Goal: Entertainment & Leisure: Consume media (video, audio)

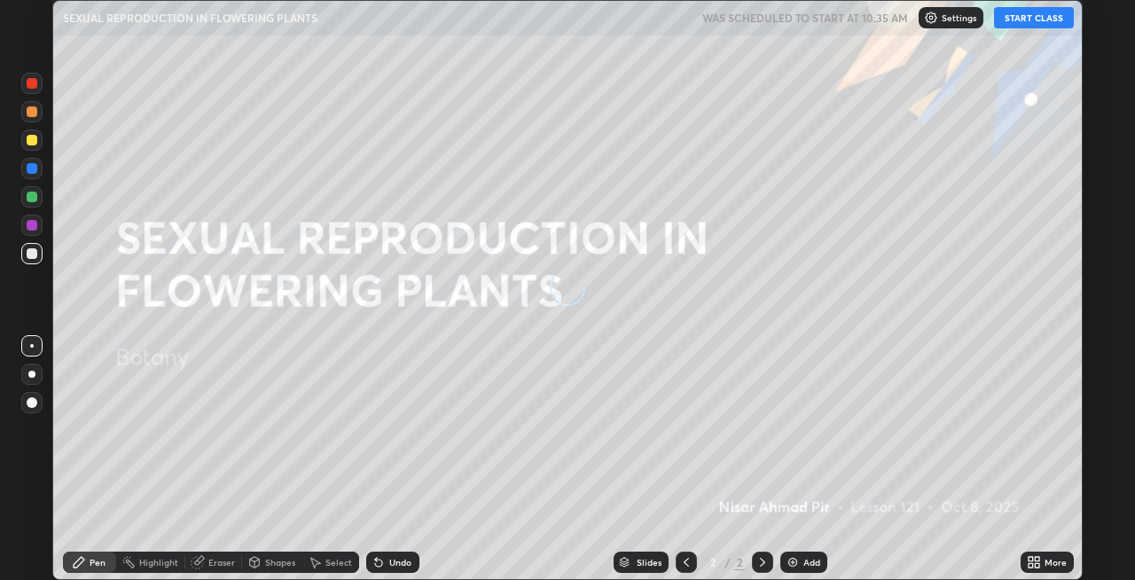
scroll to position [580, 1135]
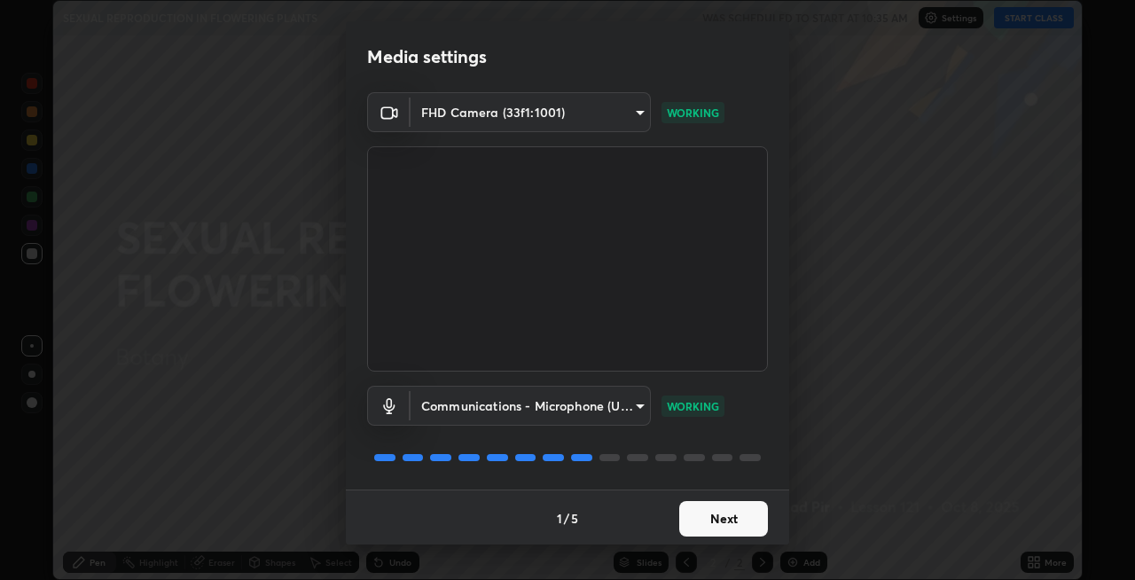
click at [700, 519] on button "Next" at bounding box center [723, 518] width 89 height 35
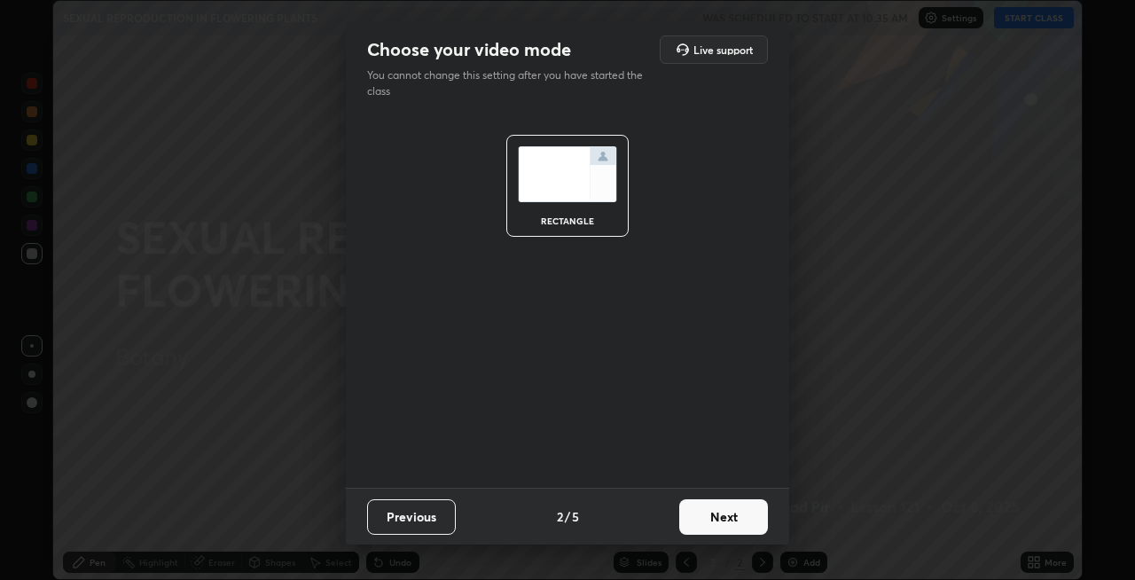
click at [704, 514] on button "Next" at bounding box center [723, 516] width 89 height 35
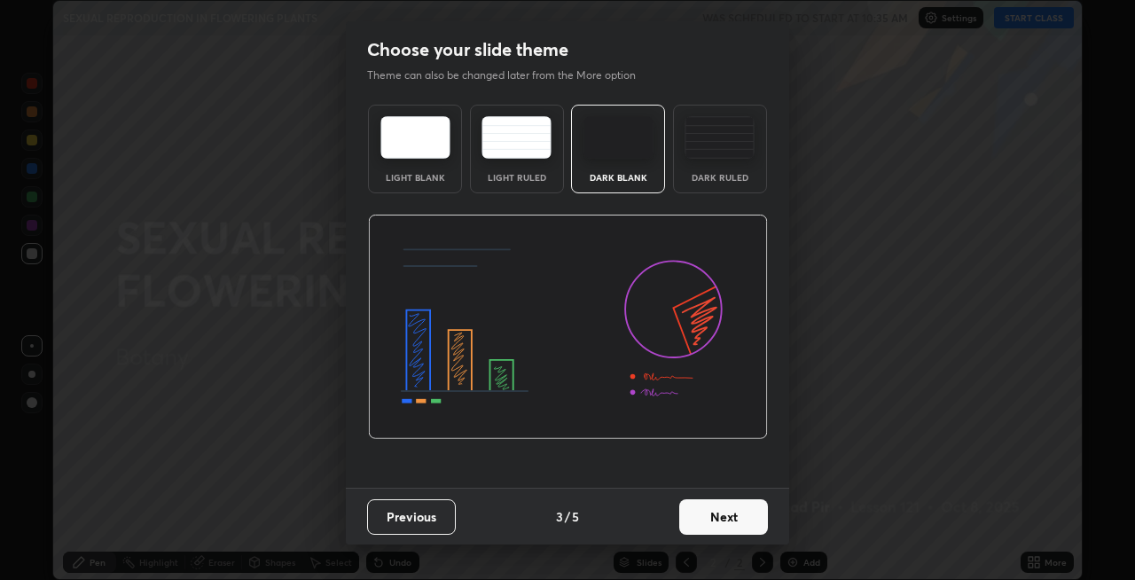
click at [712, 516] on button "Next" at bounding box center [723, 516] width 89 height 35
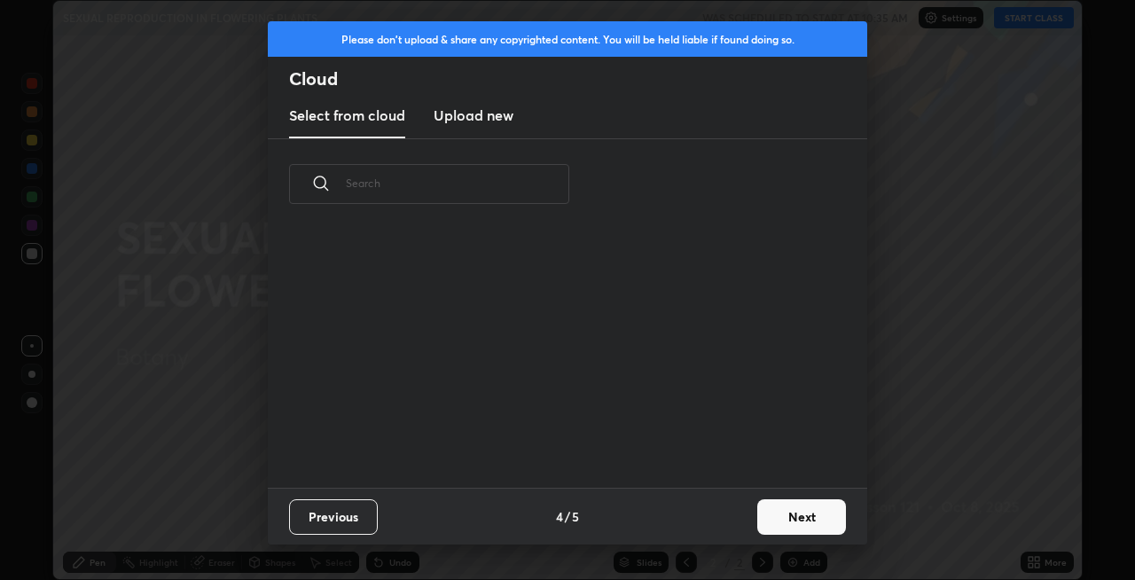
scroll to position [258, 569]
click at [763, 515] on button "Next" at bounding box center [801, 516] width 89 height 35
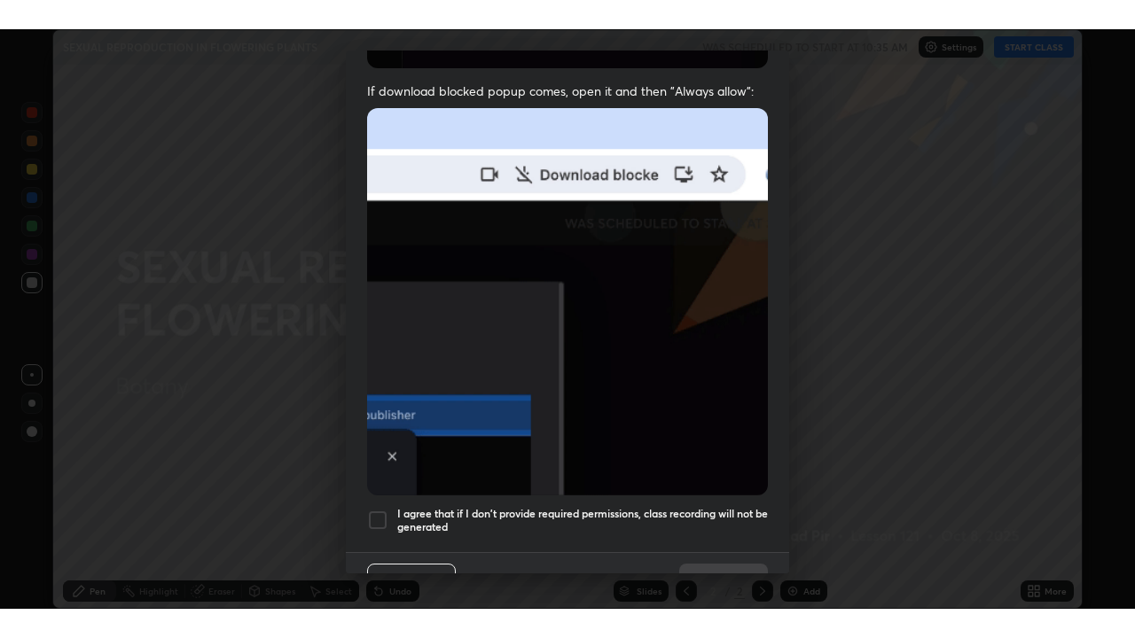
scroll to position [364, 0]
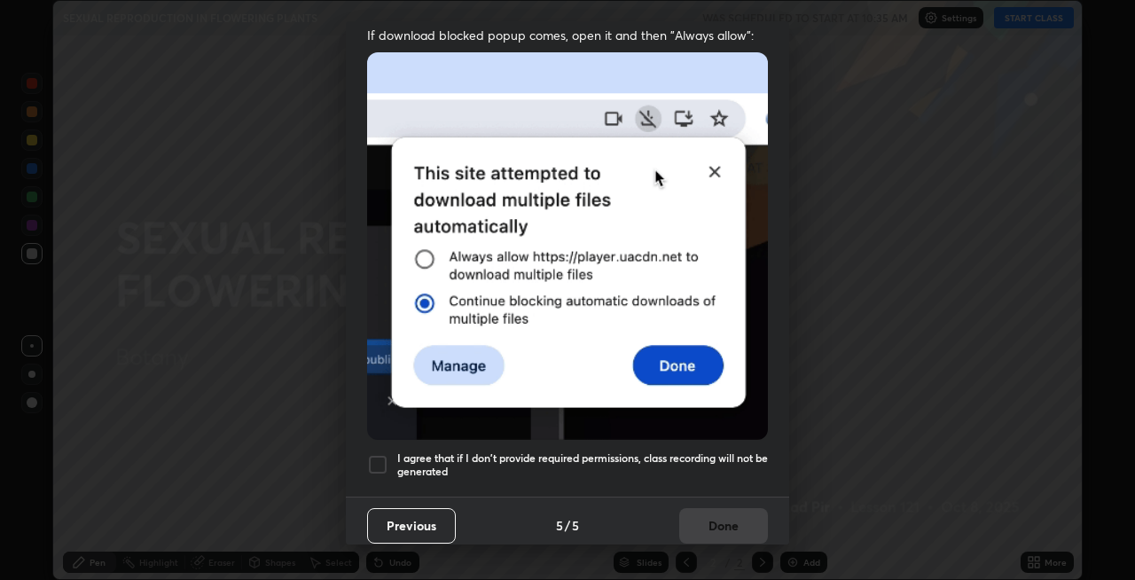
click at [653, 460] on h5 "I agree that if I don't provide required permissions, class recording will not …" at bounding box center [582, 464] width 371 height 27
click at [727, 518] on button "Done" at bounding box center [723, 525] width 89 height 35
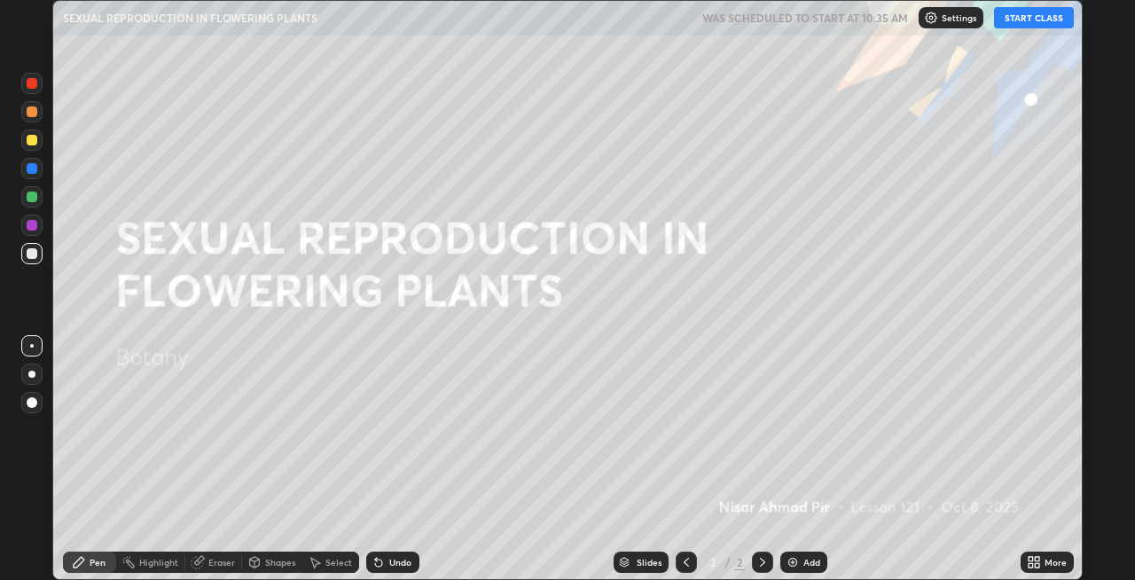
click at [1036, 21] on button "START CLASS" at bounding box center [1034, 17] width 80 height 21
click at [800, 562] on div "Add" at bounding box center [803, 561] width 47 height 21
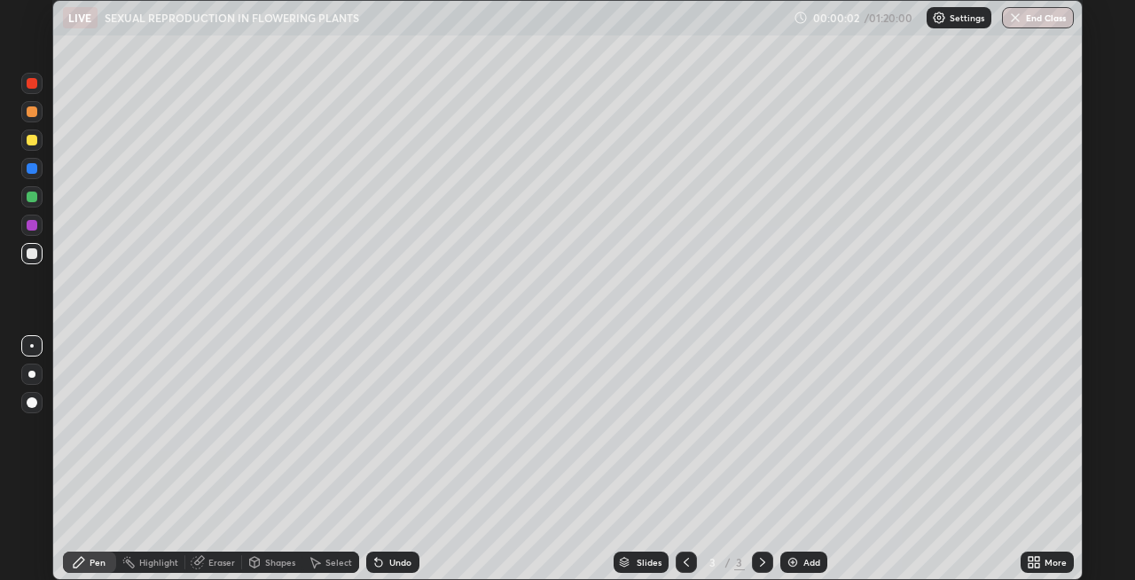
click at [1030, 559] on icon at bounding box center [1030, 559] width 4 height 4
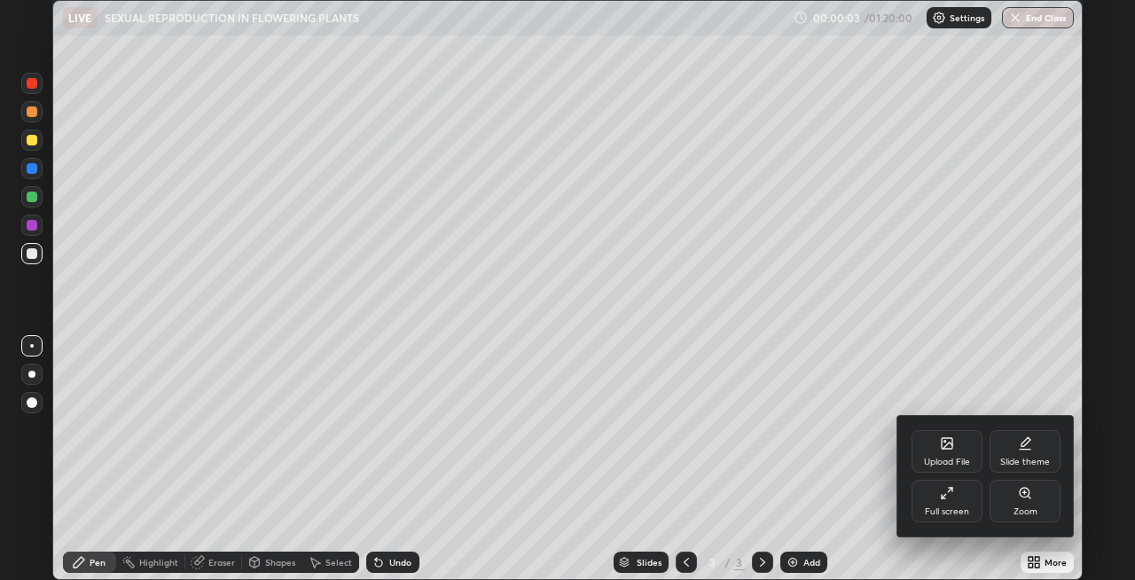
click at [945, 504] on div "Full screen" at bounding box center [946, 501] width 71 height 43
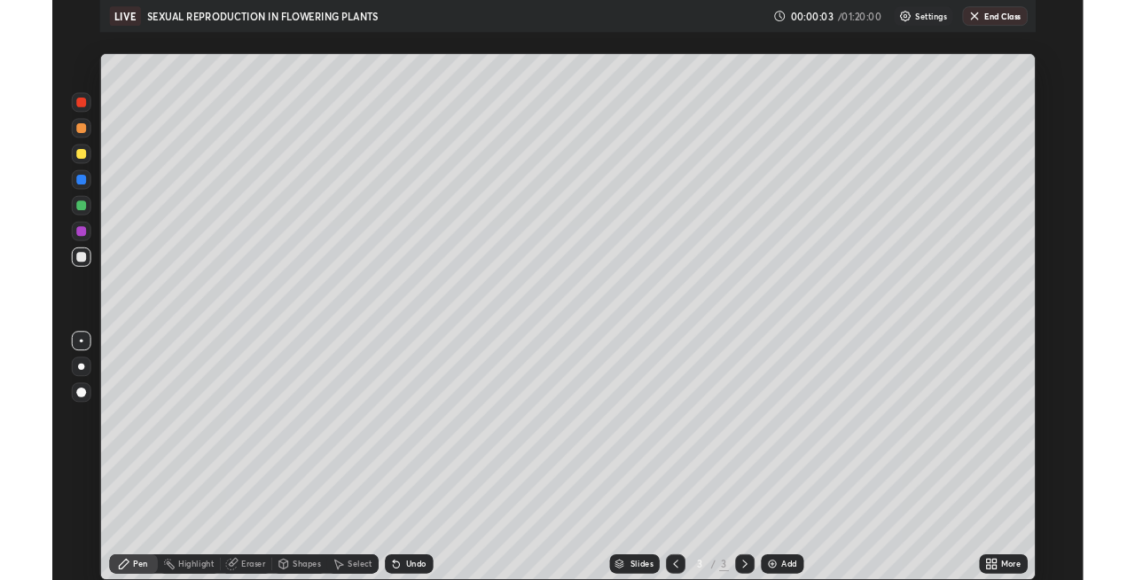
scroll to position [638, 1135]
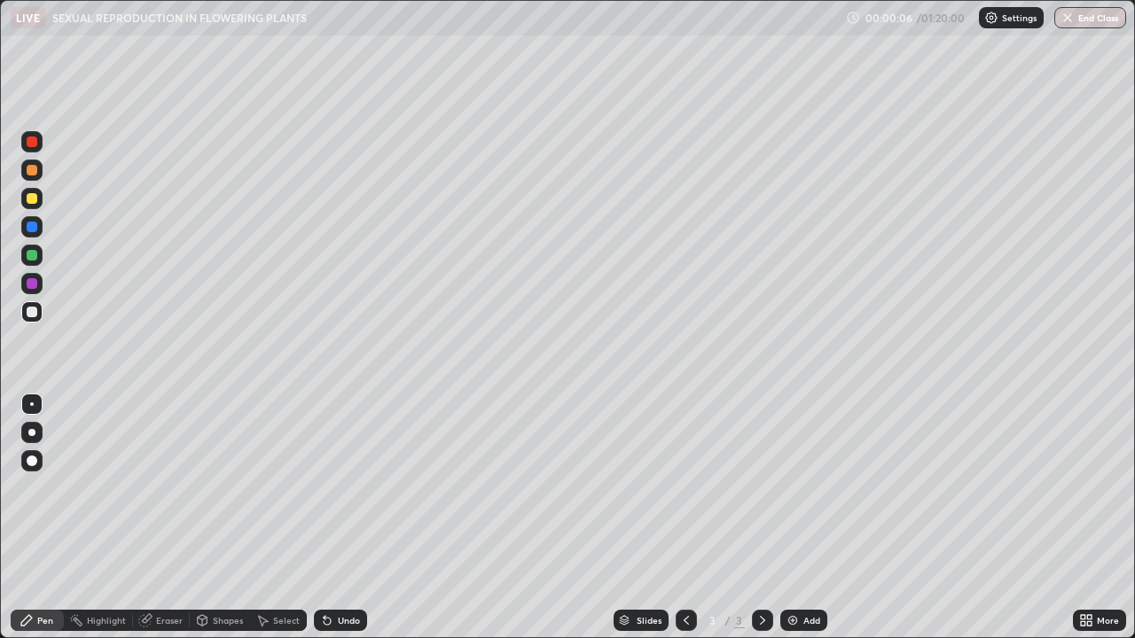
click at [33, 432] on div at bounding box center [31, 432] width 7 height 7
click at [32, 255] on div at bounding box center [32, 255] width 11 height 11
click at [35, 310] on div at bounding box center [32, 312] width 11 height 11
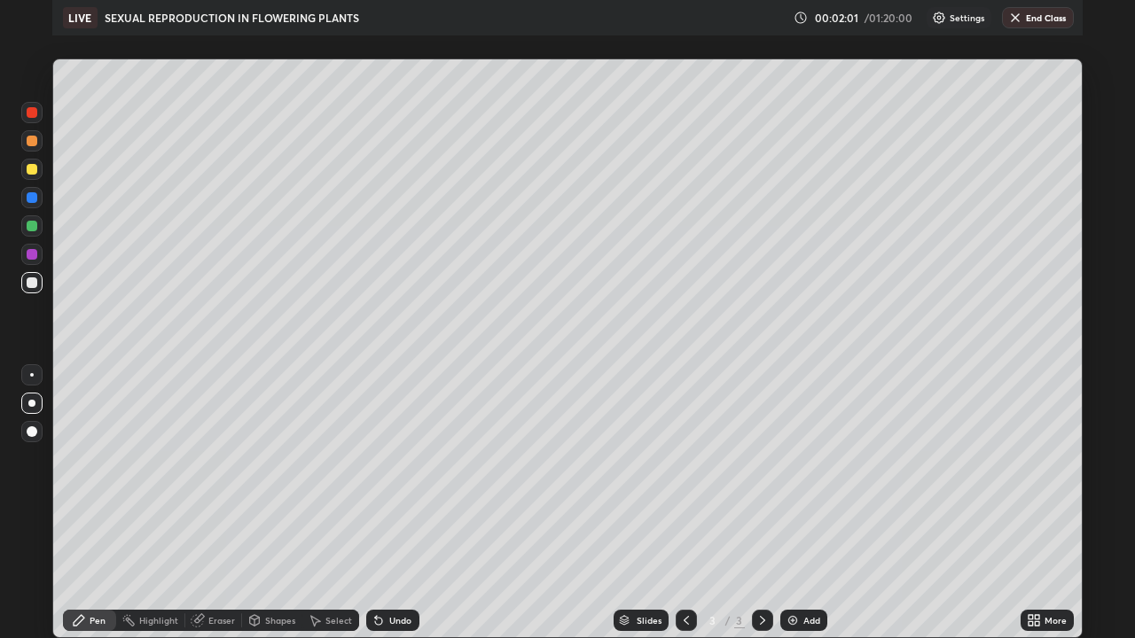
scroll to position [88081, 87526]
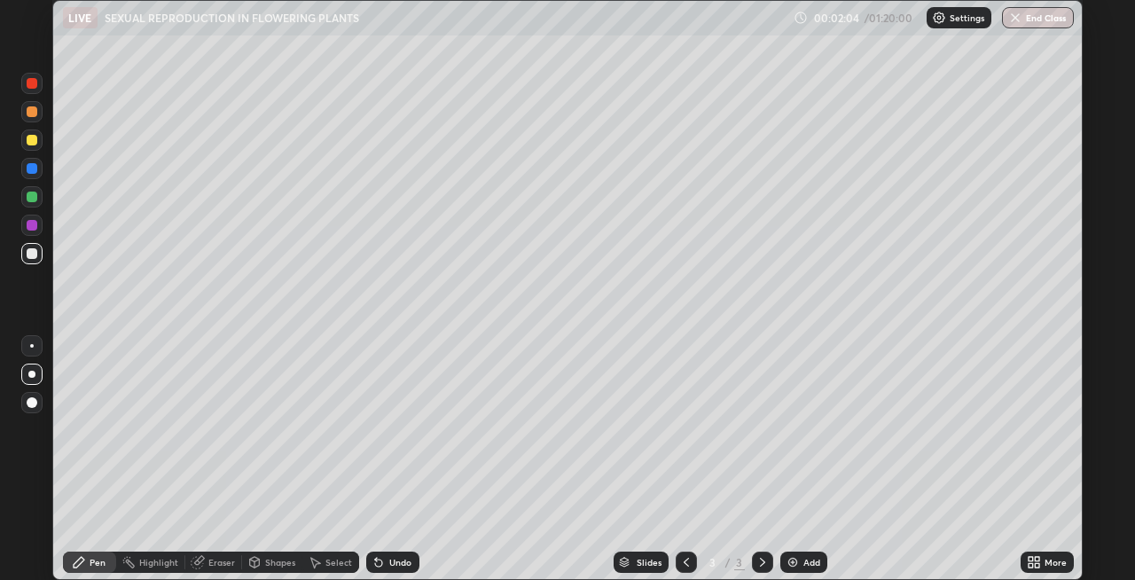
click at [1037, 559] on icon at bounding box center [1037, 559] width 4 height 4
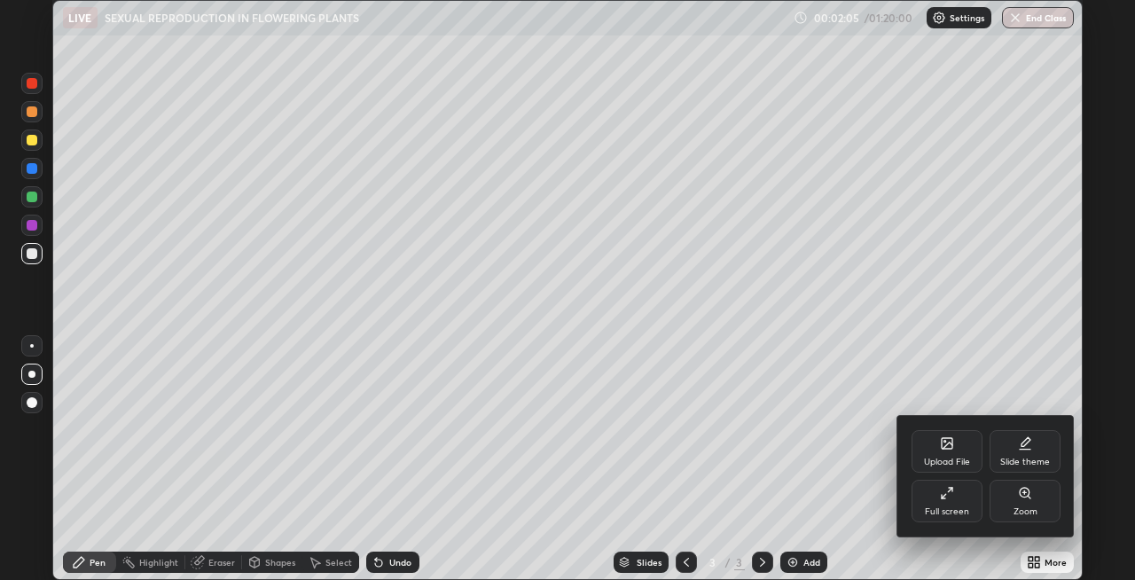
click at [946, 507] on div "Full screen" at bounding box center [947, 511] width 44 height 9
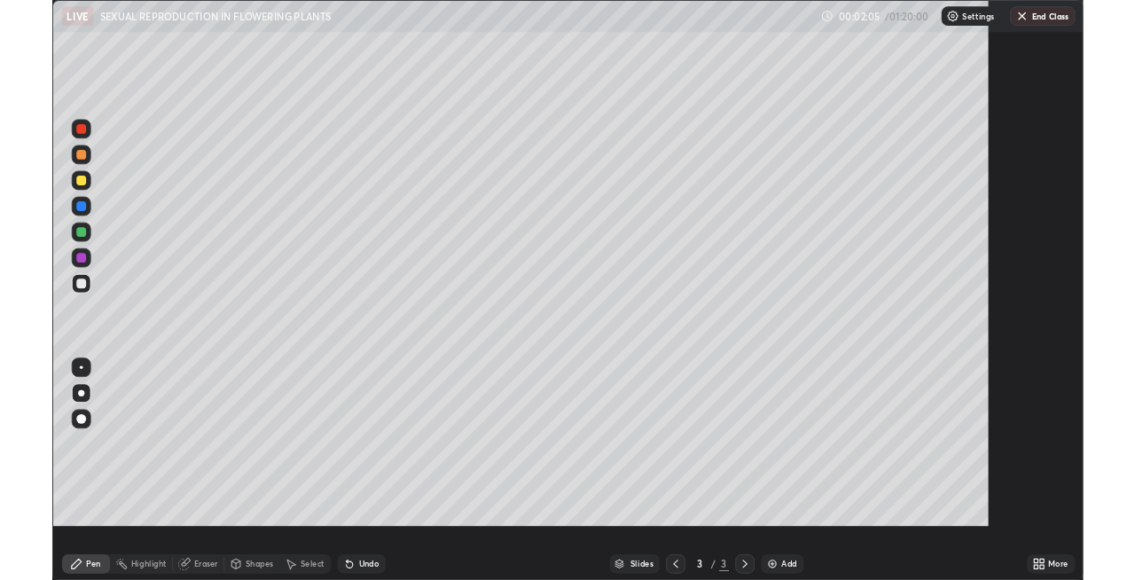
scroll to position [638, 1135]
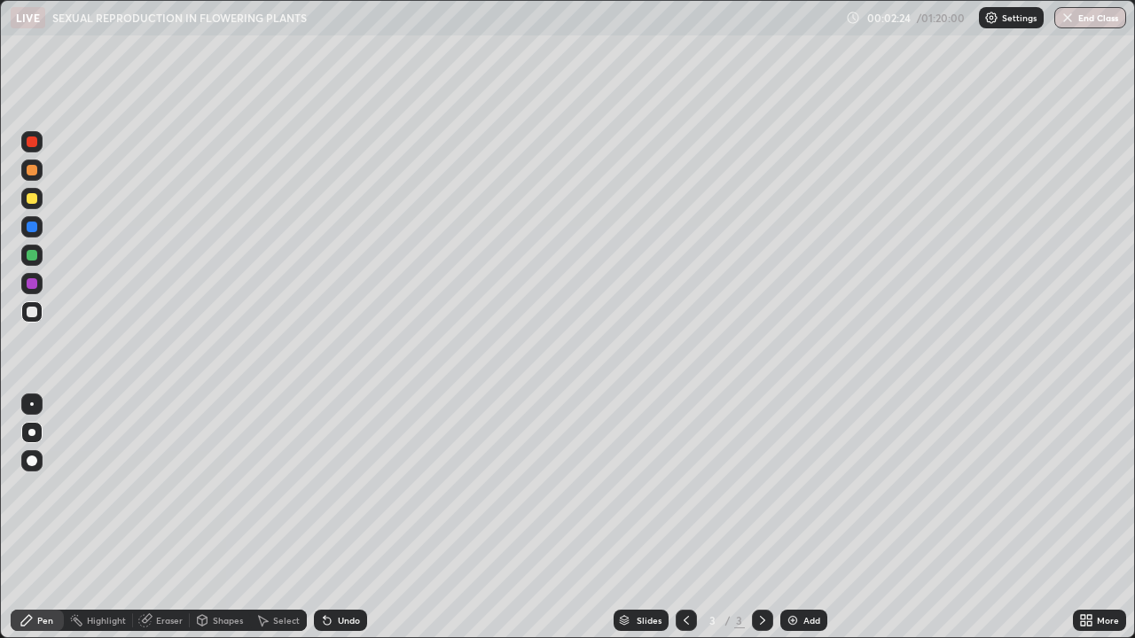
click at [34, 199] on div at bounding box center [32, 198] width 11 height 11
click at [27, 255] on div at bounding box center [32, 255] width 11 height 11
click at [38, 310] on div at bounding box center [31, 311] width 21 height 21
click at [39, 199] on div at bounding box center [31, 198] width 21 height 21
click at [32, 256] on div at bounding box center [32, 255] width 11 height 11
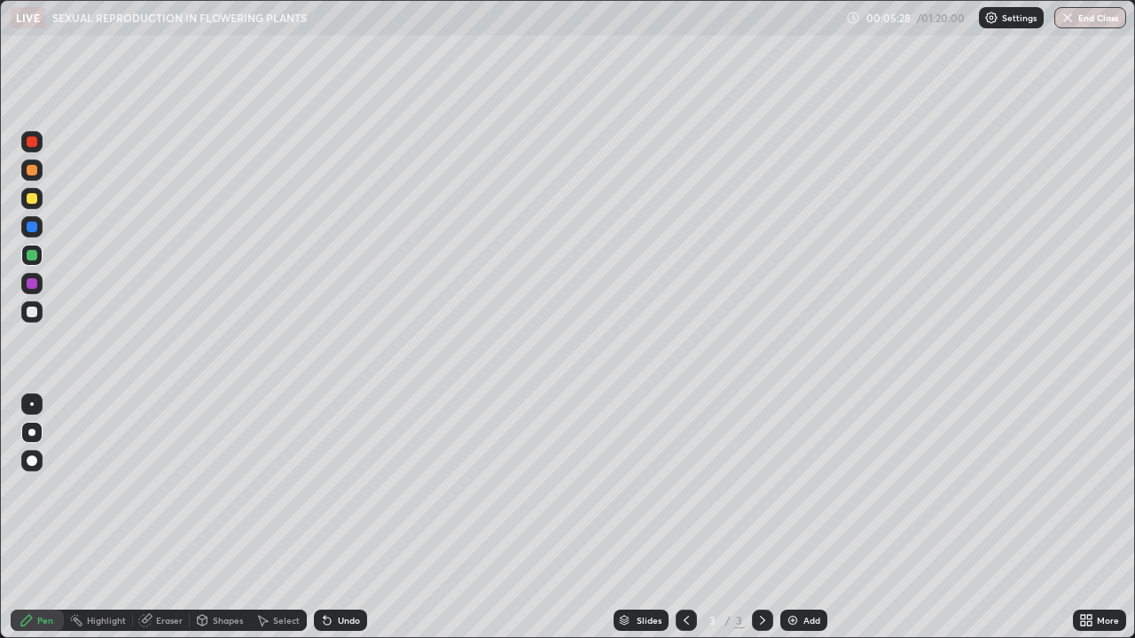
click at [30, 252] on div at bounding box center [32, 255] width 11 height 11
click at [32, 144] on div at bounding box center [32, 142] width 11 height 11
click at [31, 254] on div at bounding box center [32, 255] width 11 height 11
click at [335, 579] on div "Undo" at bounding box center [340, 620] width 53 height 21
click at [332, 579] on icon at bounding box center [327, 621] width 14 height 14
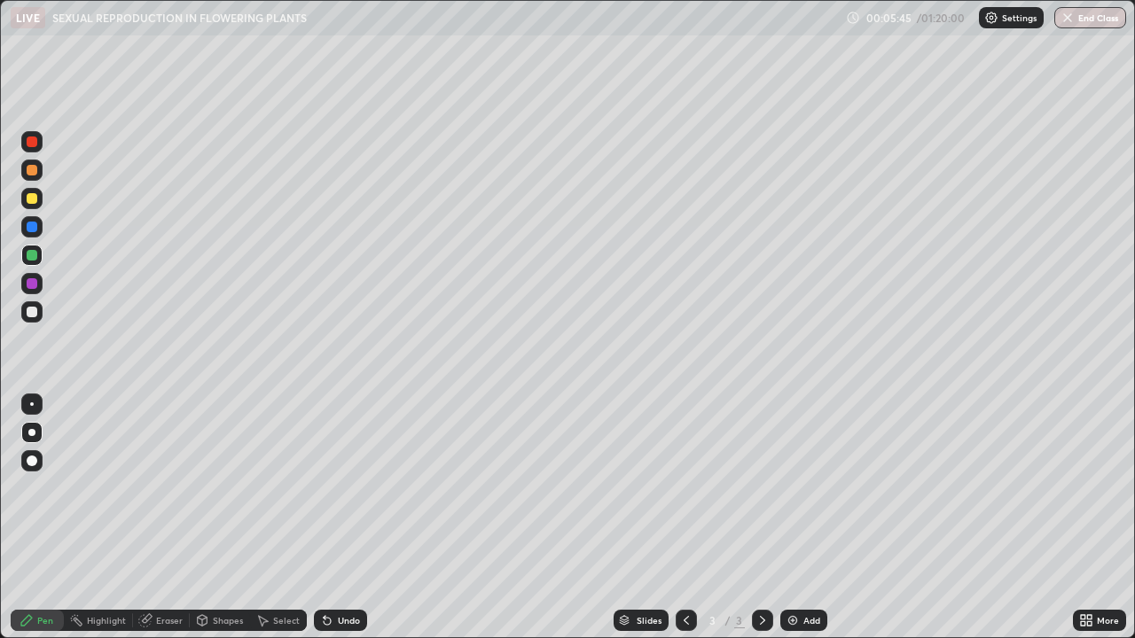
click at [324, 579] on icon at bounding box center [327, 621] width 7 height 7
click at [32, 310] on div at bounding box center [32, 312] width 11 height 11
click at [34, 227] on div at bounding box center [32, 227] width 11 height 11
click at [40, 278] on div at bounding box center [31, 283] width 21 height 21
click at [787, 579] on img at bounding box center [793, 621] width 14 height 14
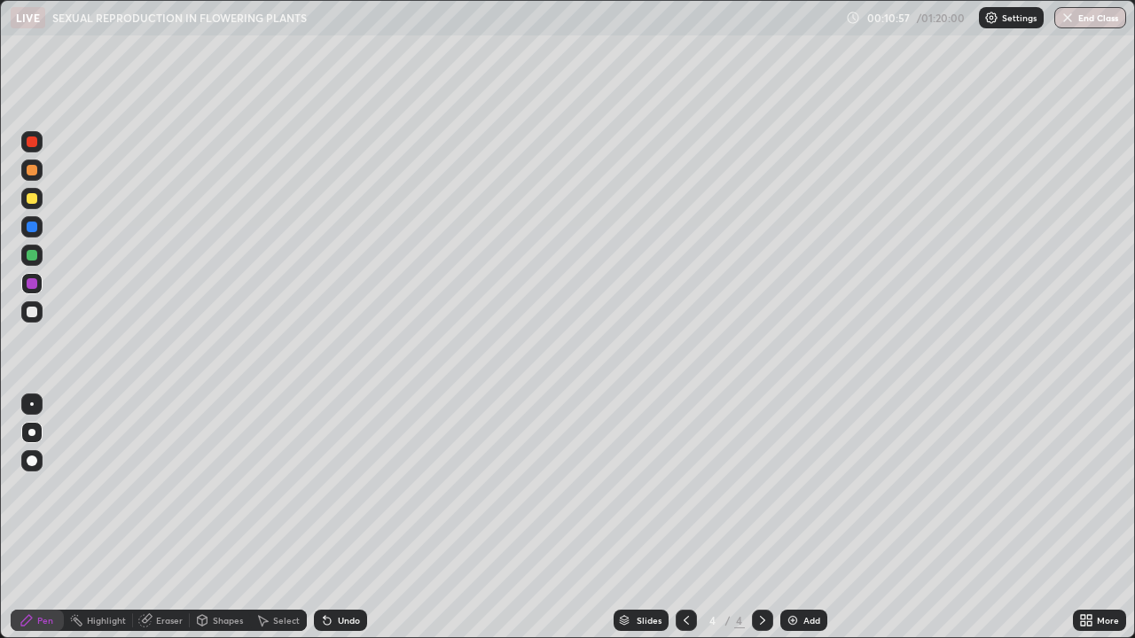
click at [32, 432] on div at bounding box center [31, 432] width 7 height 7
click at [30, 430] on div at bounding box center [31, 432] width 7 height 7
click at [29, 313] on div at bounding box center [32, 312] width 11 height 11
click at [682, 579] on icon at bounding box center [686, 621] width 14 height 14
click at [35, 230] on div at bounding box center [32, 227] width 11 height 11
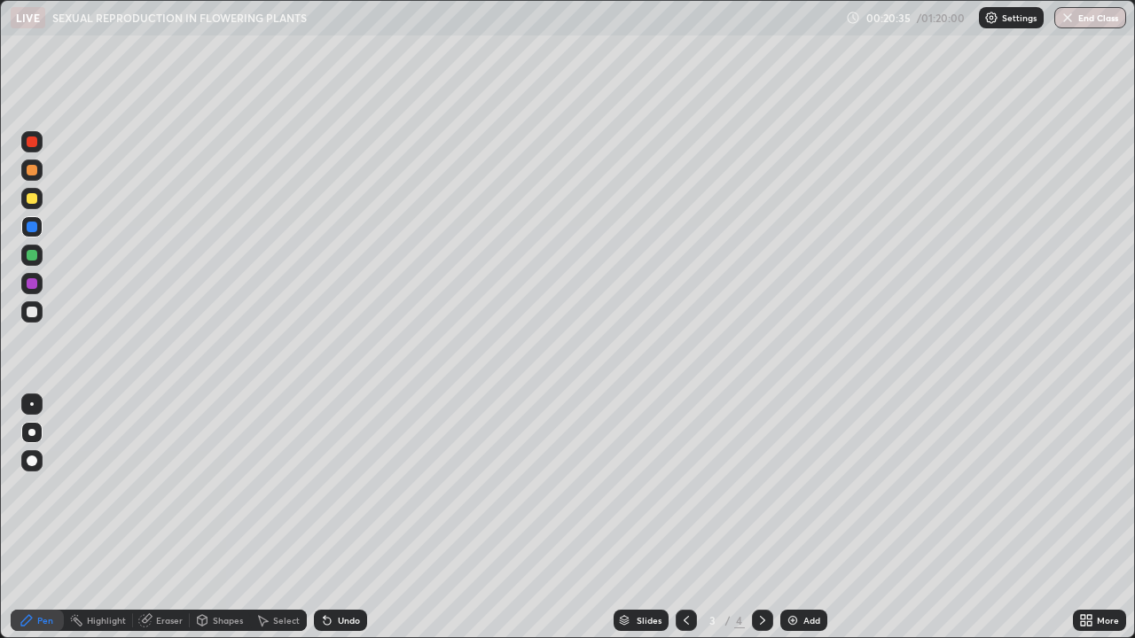
click at [30, 195] on div at bounding box center [32, 198] width 11 height 11
click at [792, 579] on img at bounding box center [793, 621] width 14 height 14
click at [32, 432] on div at bounding box center [31, 432] width 7 height 7
click at [32, 227] on div at bounding box center [32, 227] width 11 height 11
click at [324, 579] on icon at bounding box center [327, 621] width 7 height 7
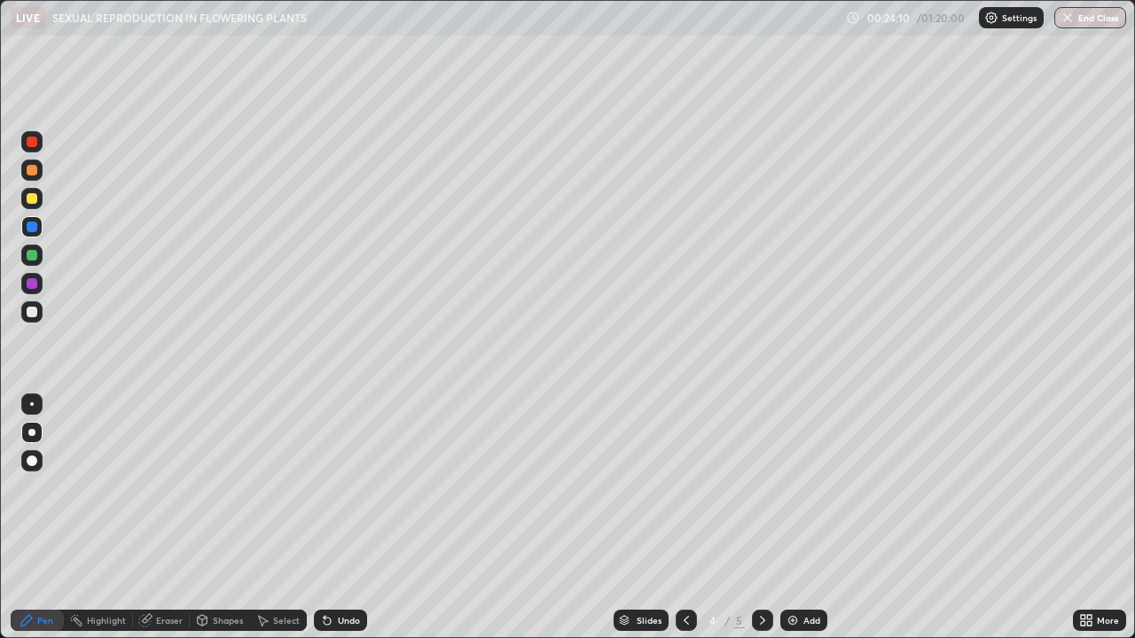
click at [324, 579] on icon at bounding box center [327, 621] width 7 height 7
click at [325, 579] on icon at bounding box center [327, 621] width 7 height 7
click at [326, 579] on icon at bounding box center [327, 621] width 7 height 7
click at [324, 579] on icon at bounding box center [327, 621] width 7 height 7
click at [328, 579] on icon at bounding box center [327, 621] width 7 height 7
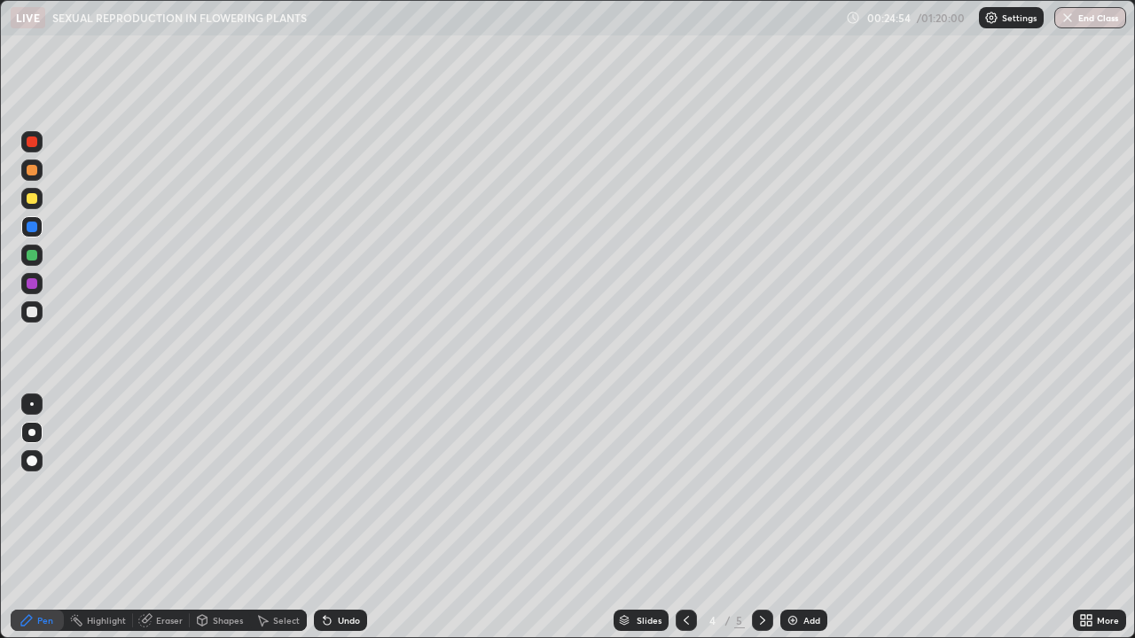
click at [32, 310] on div at bounding box center [32, 312] width 11 height 11
click at [31, 225] on div at bounding box center [32, 227] width 11 height 11
click at [33, 285] on div at bounding box center [32, 283] width 11 height 11
click at [337, 579] on div "Undo" at bounding box center [340, 620] width 53 height 21
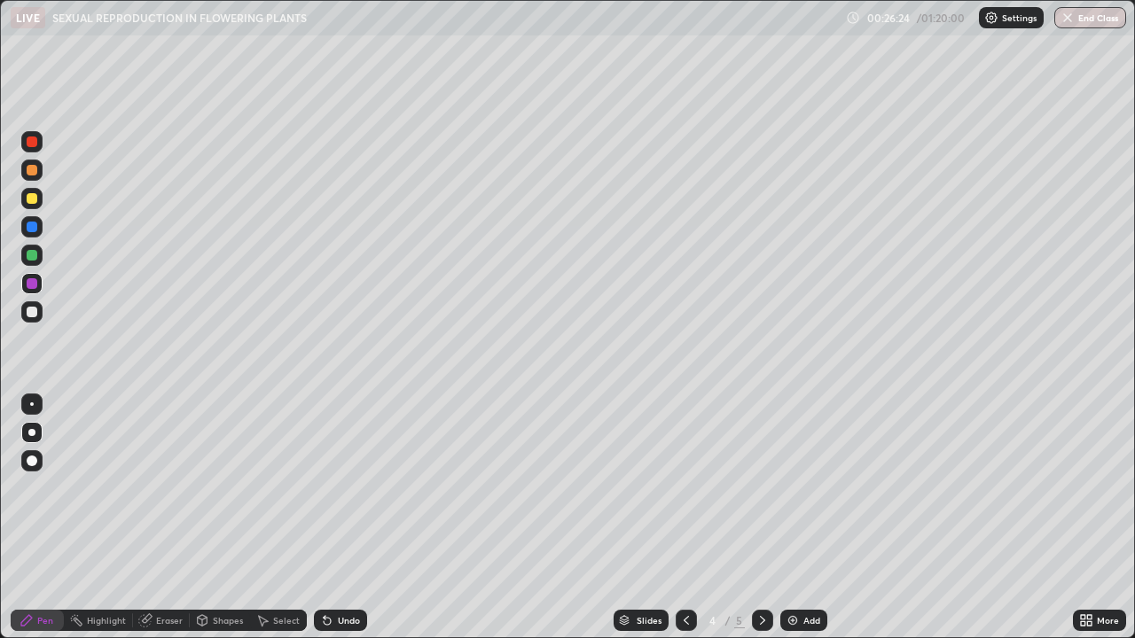
click at [337, 579] on div "Undo" at bounding box center [340, 620] width 53 height 21
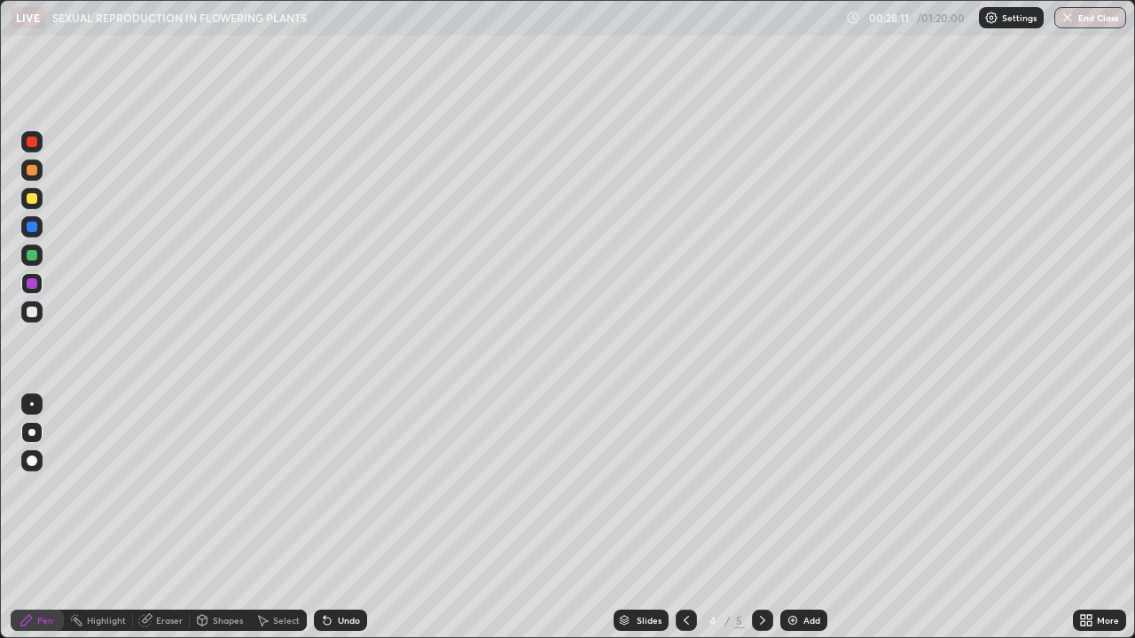
click at [792, 579] on img at bounding box center [793, 621] width 14 height 14
click at [36, 260] on div at bounding box center [31, 255] width 21 height 21
click at [32, 308] on div at bounding box center [32, 312] width 11 height 11
click at [328, 579] on icon at bounding box center [327, 621] width 7 height 7
click at [338, 579] on div "Undo" at bounding box center [349, 620] width 22 height 9
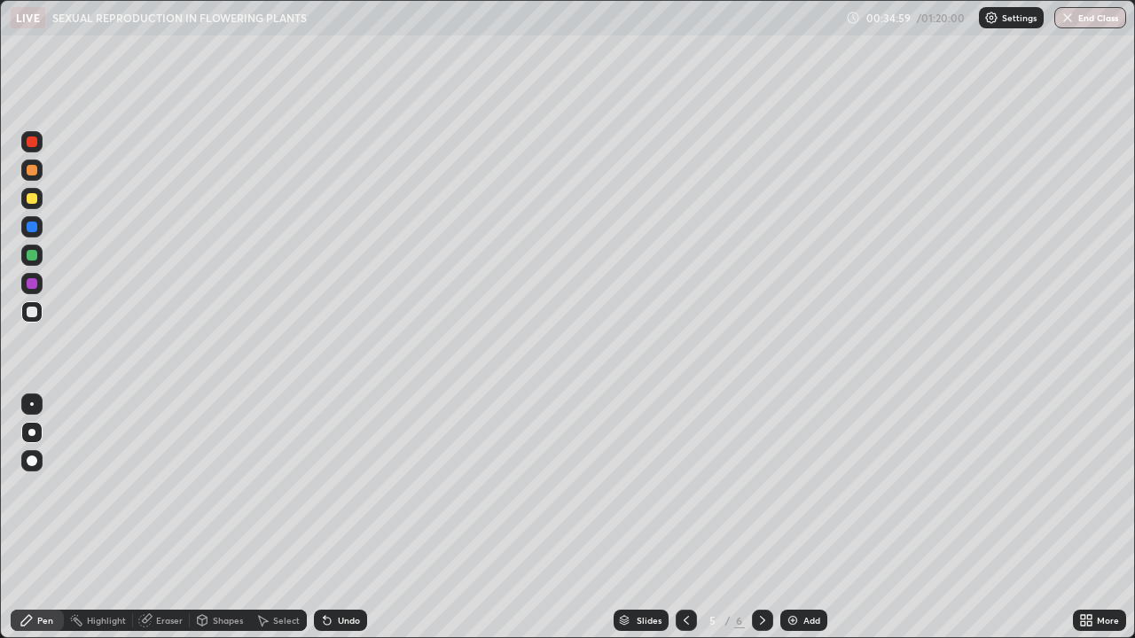
click at [333, 579] on div "Undo" at bounding box center [340, 620] width 53 height 21
click at [329, 579] on div "Undo" at bounding box center [340, 620] width 53 height 21
click at [331, 579] on icon at bounding box center [327, 621] width 14 height 14
click at [333, 579] on div "Undo" at bounding box center [340, 620] width 53 height 21
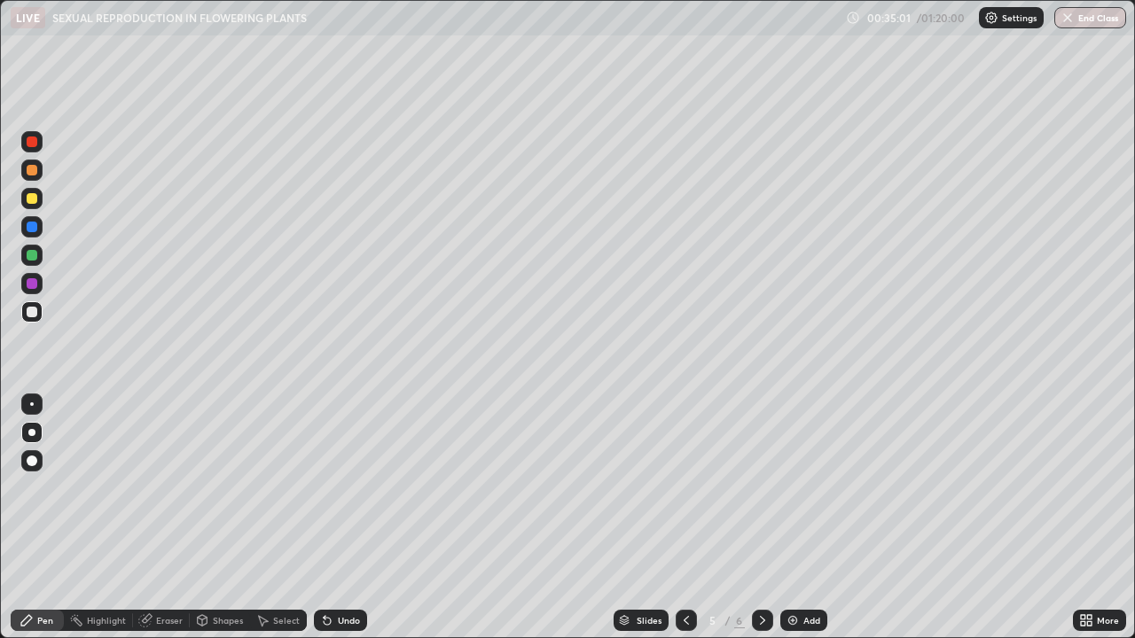
click at [331, 579] on div "Undo" at bounding box center [340, 620] width 53 height 21
click at [331, 579] on icon at bounding box center [327, 621] width 14 height 14
click at [324, 579] on icon at bounding box center [327, 621] width 7 height 7
click at [32, 283] on div at bounding box center [32, 283] width 11 height 11
click at [28, 257] on div at bounding box center [32, 255] width 11 height 11
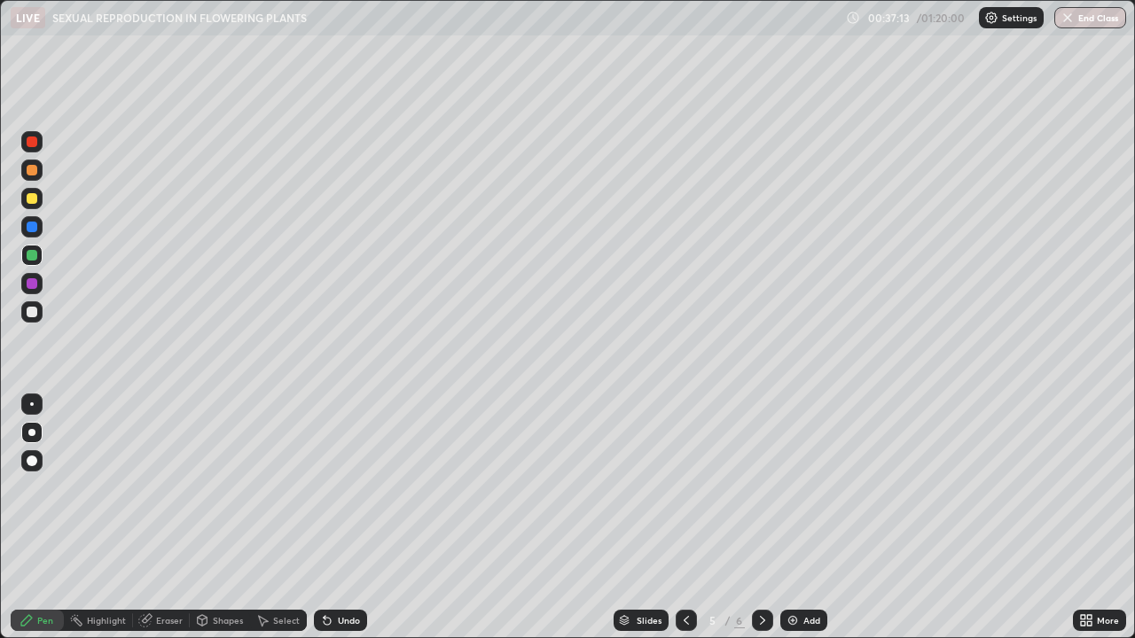
click at [332, 579] on div "Undo" at bounding box center [340, 620] width 53 height 21
click at [333, 579] on div "Undo" at bounding box center [340, 620] width 53 height 21
click at [36, 286] on div at bounding box center [32, 283] width 11 height 11
click at [35, 145] on div at bounding box center [32, 142] width 11 height 11
click at [1084, 579] on icon at bounding box center [1083, 617] width 4 height 4
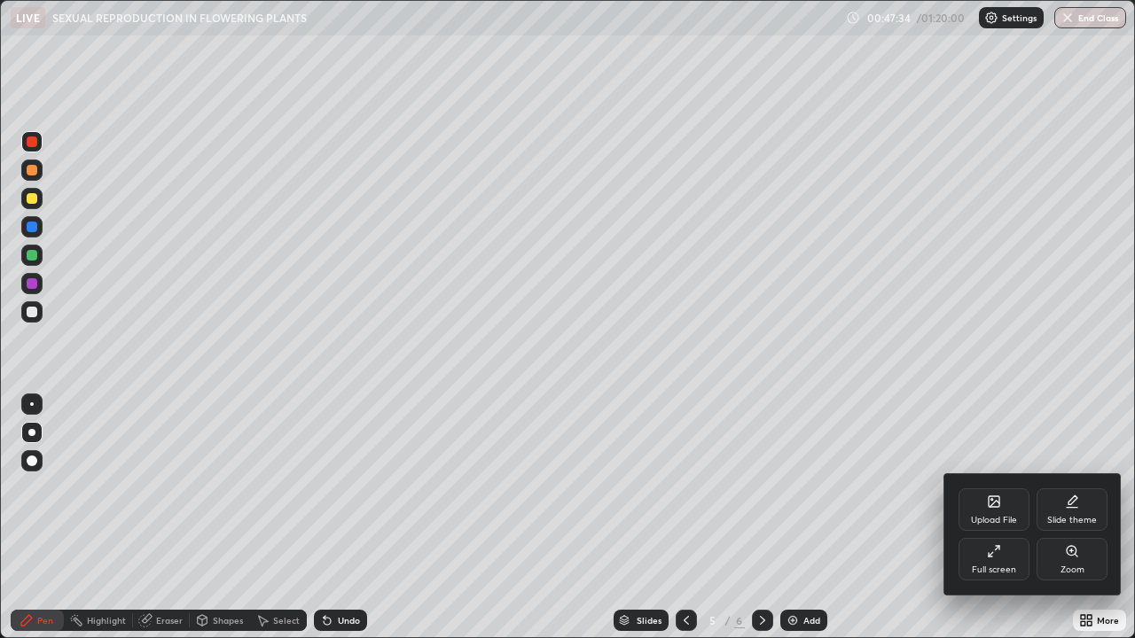
click at [997, 554] on icon at bounding box center [994, 551] width 14 height 14
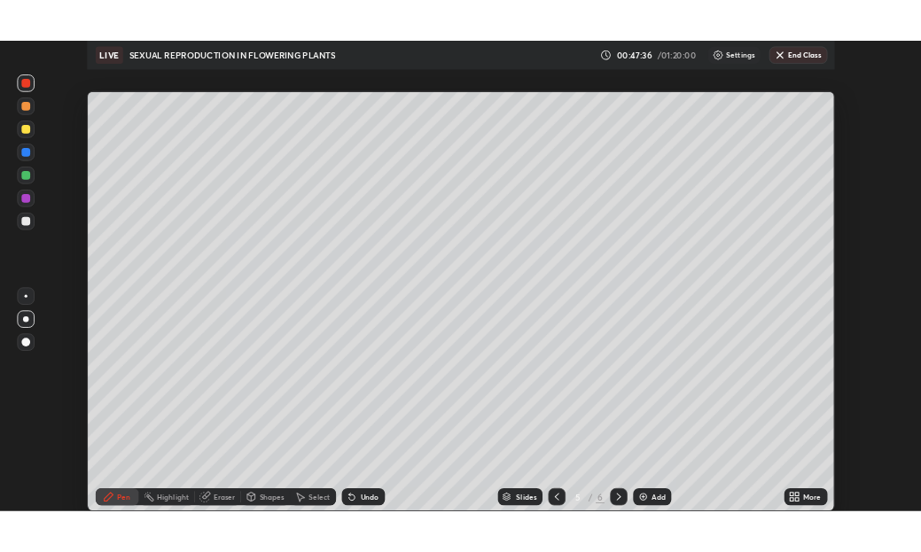
scroll to position [88108, 87740]
